Goal: Task Accomplishment & Management: Manage account settings

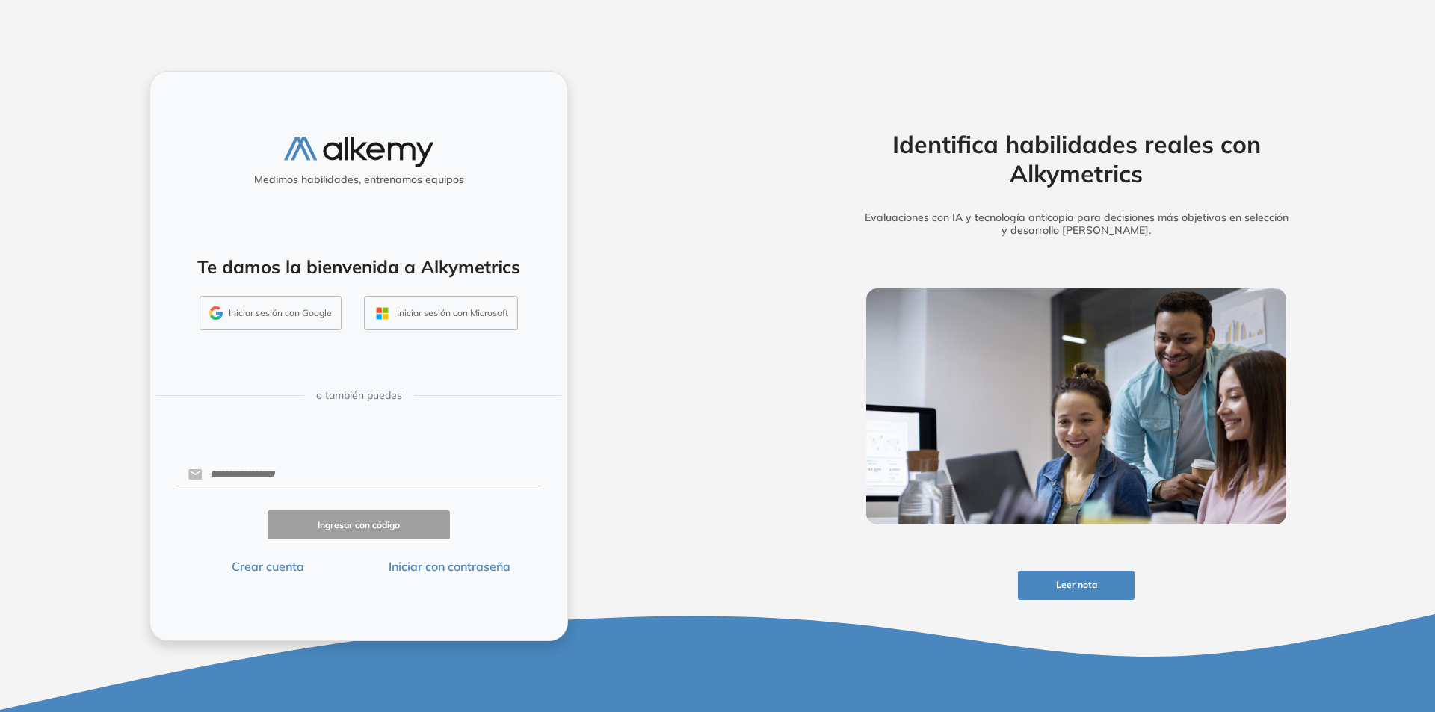
click at [285, 315] on button "Iniciar sesión con Google" at bounding box center [271, 313] width 142 height 34
